Goal: Complete application form

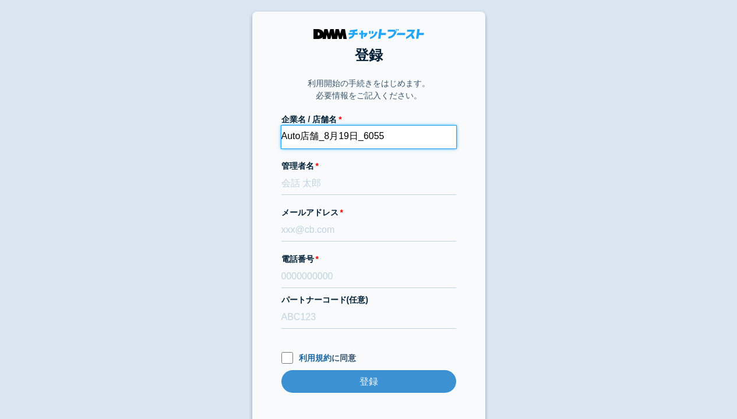
type input "Auto店舗_8月19日_6055"
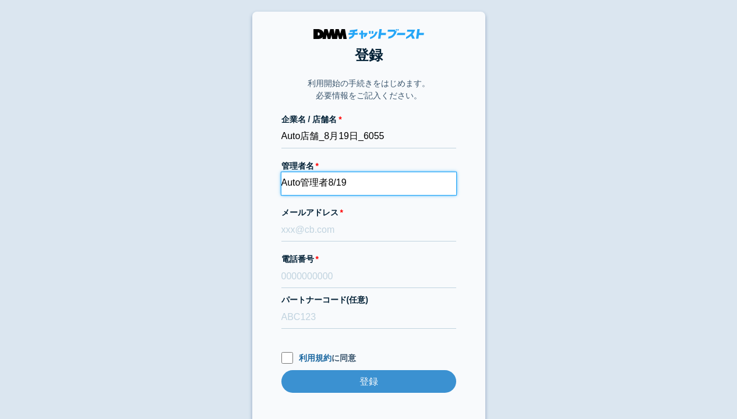
type input "Auto管理者8/19"
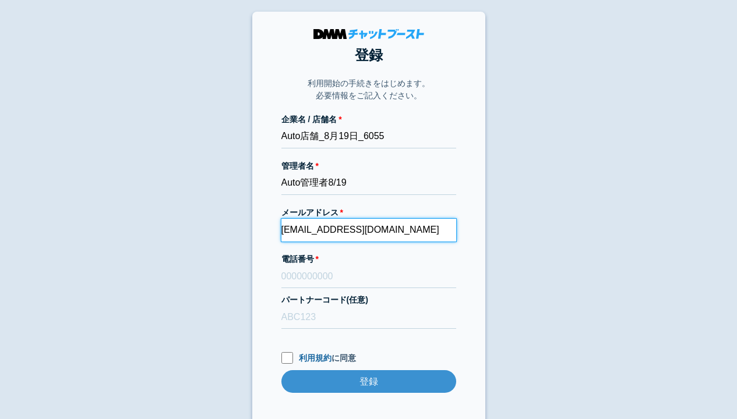
type input "[EMAIL_ADDRESS][DOMAIN_NAME]"
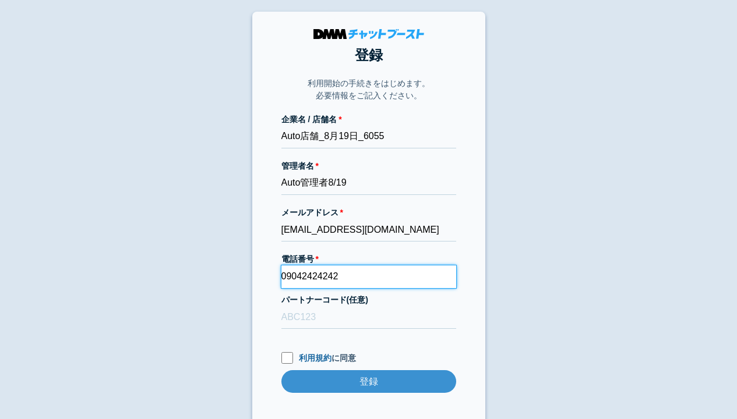
type input "09042424242"
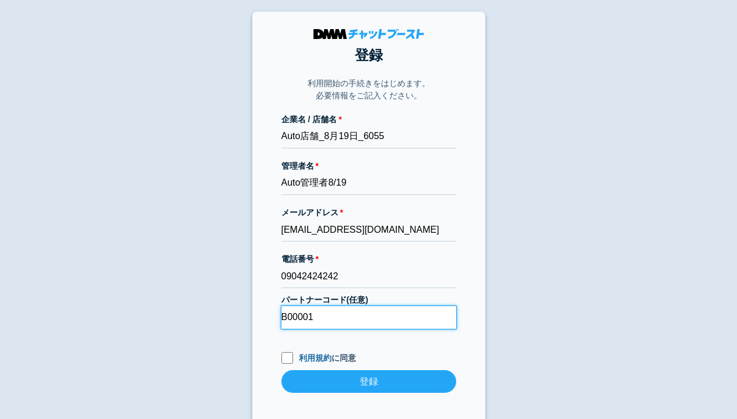
type input "B00001"
click at [286, 358] on input "利用規約 に同意" at bounding box center [287, 358] width 12 height 12
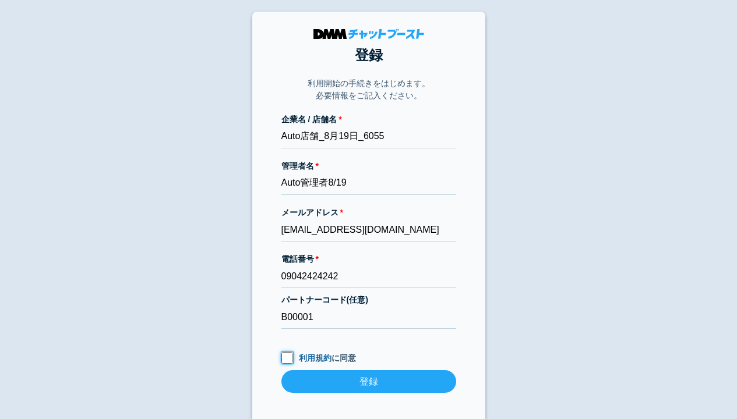
checkbox input "true"
click at [368, 381] on input "登録" at bounding box center [368, 381] width 175 height 23
